Goal: Information Seeking & Learning: Check status

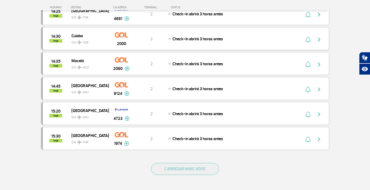
scroll to position [441, 0]
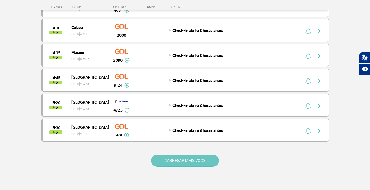
click at [205, 160] on button "CARREGAR MAIS VOOS" at bounding box center [185, 161] width 68 height 12
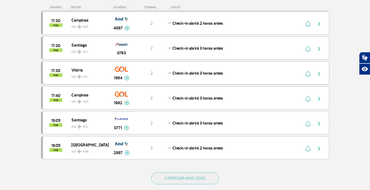
scroll to position [935, 0]
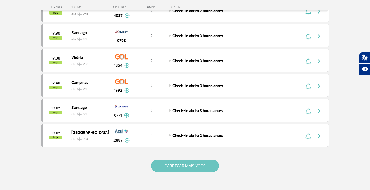
click at [189, 168] on button "CARREGAR MAIS VOOS" at bounding box center [185, 166] width 68 height 12
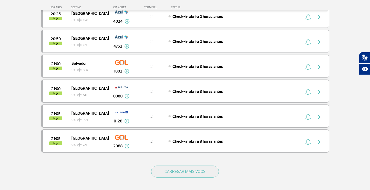
scroll to position [1428, 0]
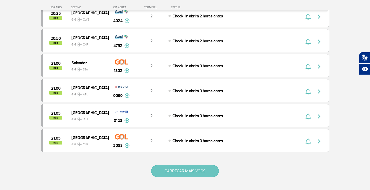
click at [178, 170] on button "CARREGAR MAIS VOOS" at bounding box center [185, 171] width 68 height 12
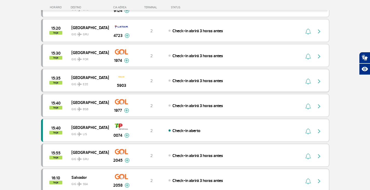
scroll to position [519, 0]
